Goal: Navigation & Orientation: Find specific page/section

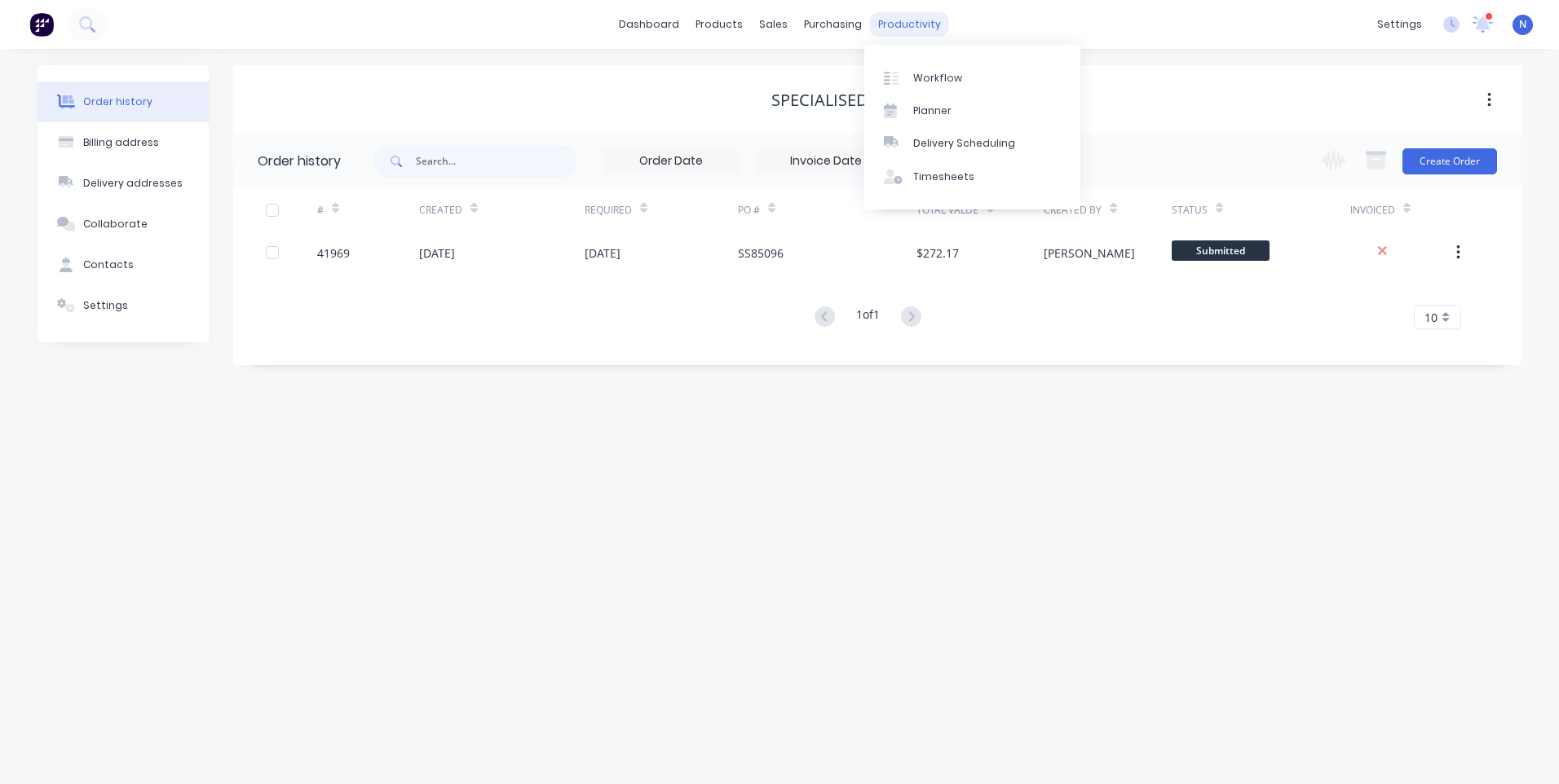
click at [907, 25] on div "productivity" at bounding box center [909, 24] width 79 height 25
click at [937, 79] on div "Workflow" at bounding box center [938, 78] width 49 height 15
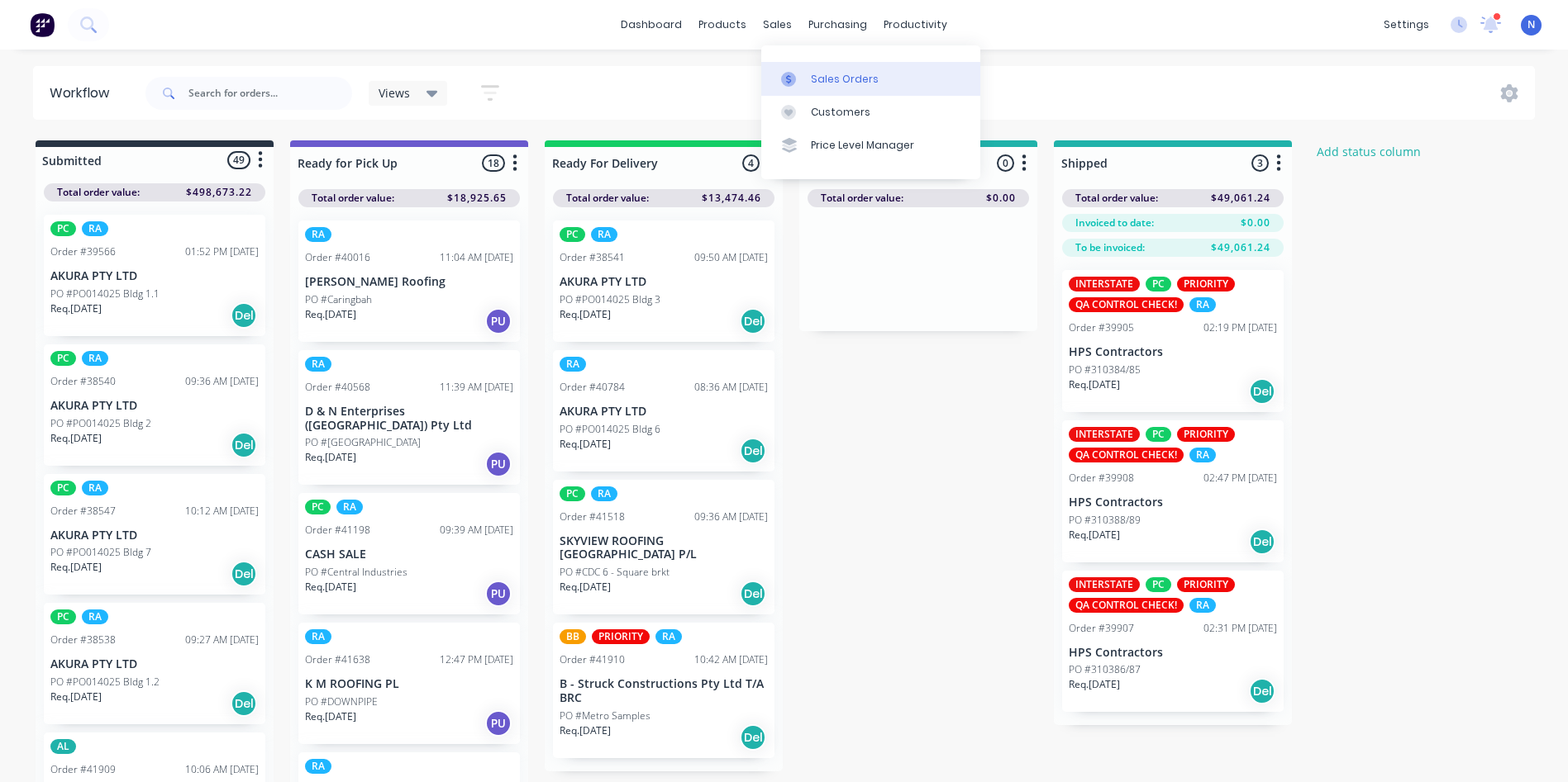
click at [871, 84] on div "Sales Orders" at bounding box center [845, 79] width 68 height 15
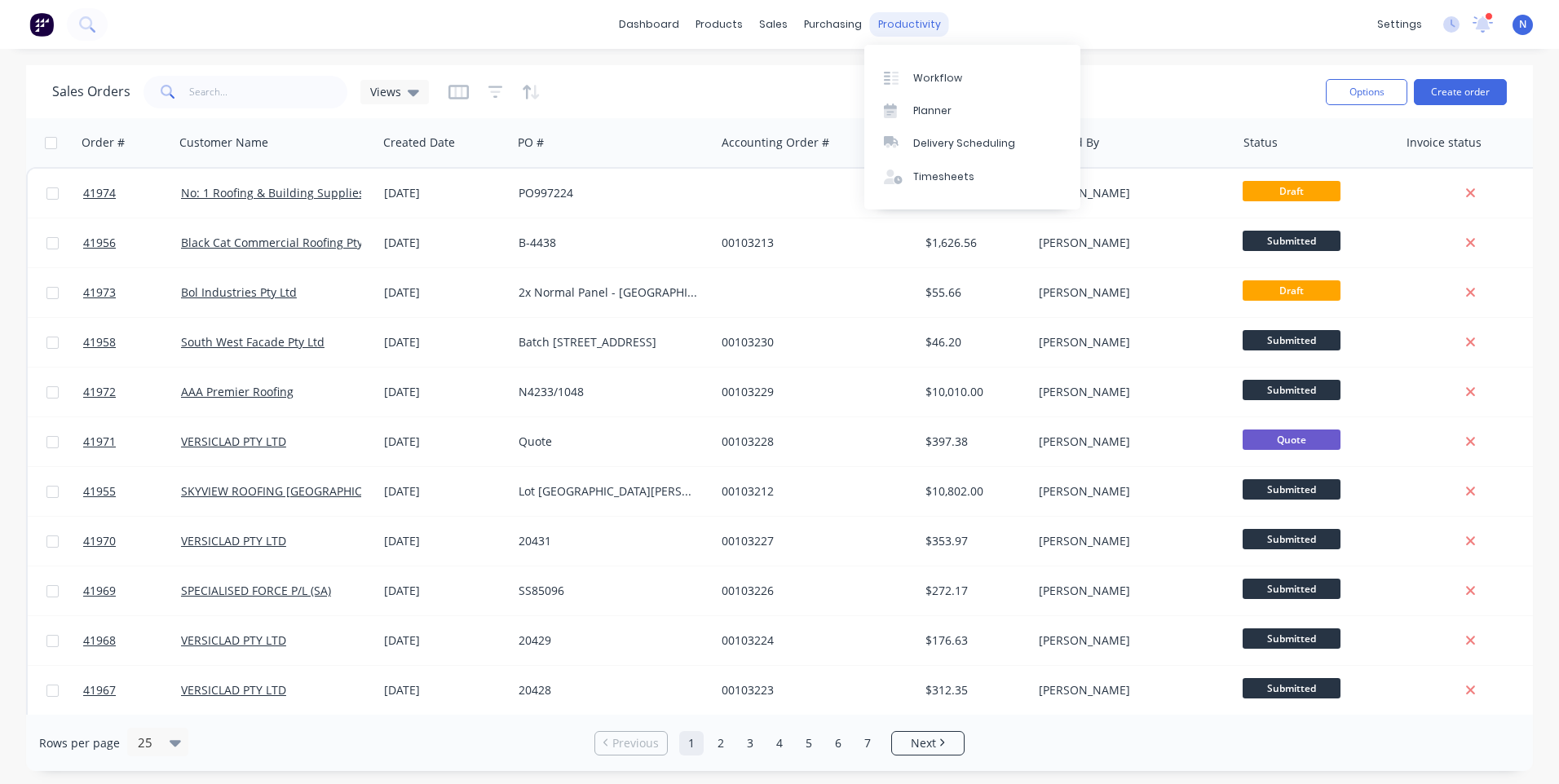
click at [913, 27] on div "productivity" at bounding box center [909, 24] width 79 height 25
click at [946, 80] on div "Workflow" at bounding box center [938, 78] width 49 height 15
